Goal: Navigation & Orientation: Understand site structure

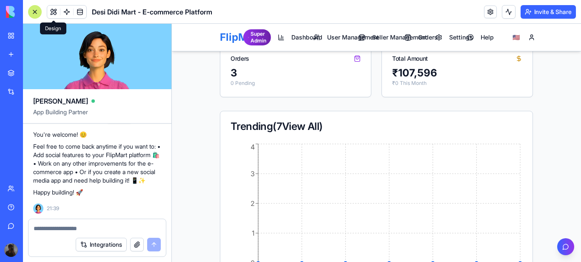
scroll to position [7572, 0]
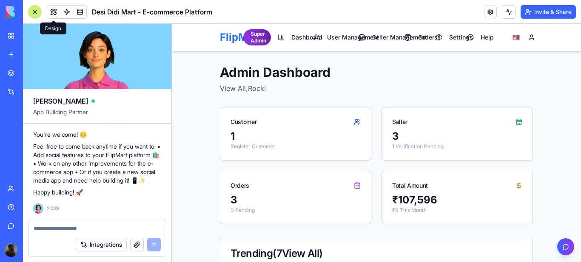
scroll to position [0, 0]
click at [380, 37] on span "Seller Management" at bounding box center [399, 37] width 55 height 9
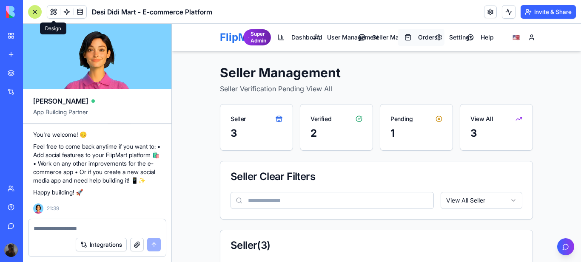
click at [400, 37] on button "Orders" at bounding box center [420, 37] width 47 height 17
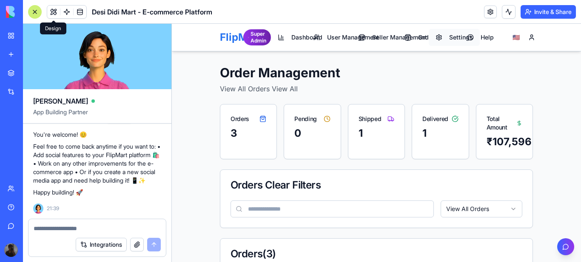
click at [455, 37] on span "Settings" at bounding box center [461, 37] width 24 height 9
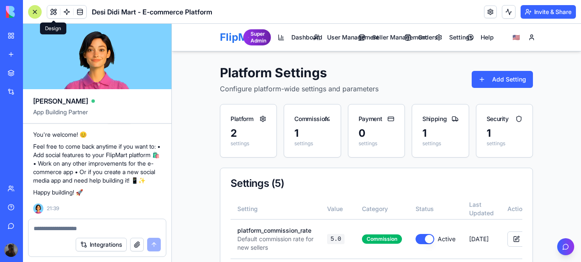
scroll to position [7572, 0]
click at [480, 37] on span "Help" at bounding box center [480, 37] width 0 height 9
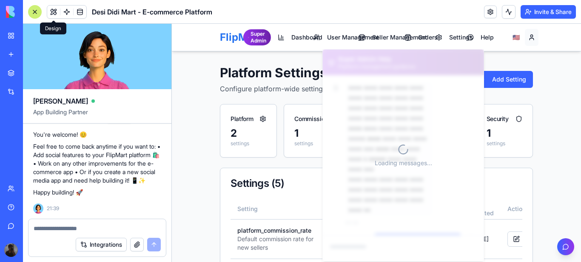
scroll to position [52, 0]
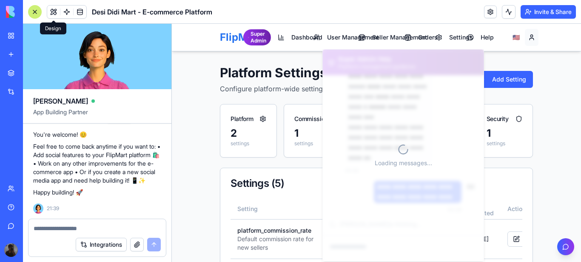
click at [528, 37] on button "Rock" at bounding box center [532, 37] width 14 height 17
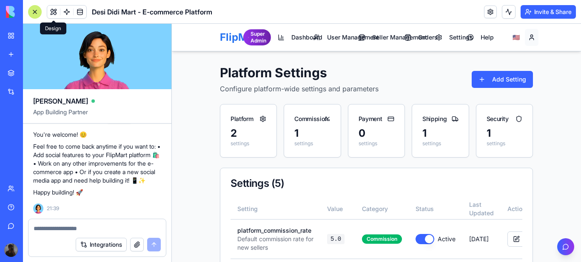
click at [525, 38] on button "Rock" at bounding box center [532, 37] width 14 height 17
click at [528, 37] on button "Rock" at bounding box center [532, 37] width 14 height 17
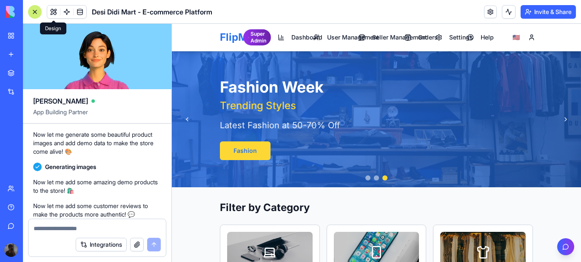
scroll to position [595, 0]
